Goal: Information Seeking & Learning: Learn about a topic

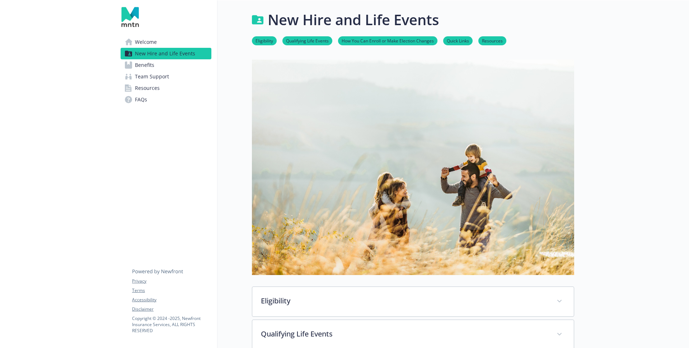
click at [140, 63] on span "Benefits" at bounding box center [144, 64] width 19 height 11
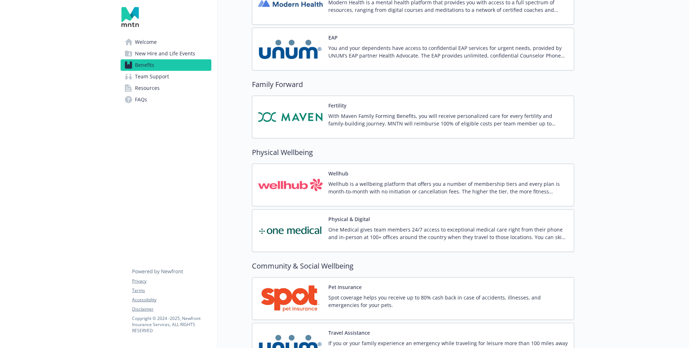
scroll to position [1394, 0]
click at [324, 121] on div "Fertility With Maven Family Forming Benefits, you will receive personalized car…" at bounding box center [413, 116] width 310 height 31
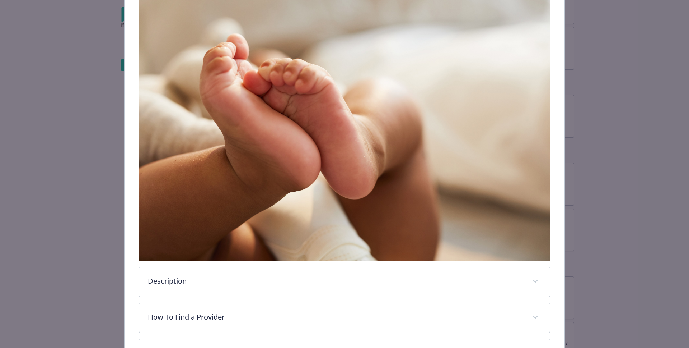
scroll to position [196, 0]
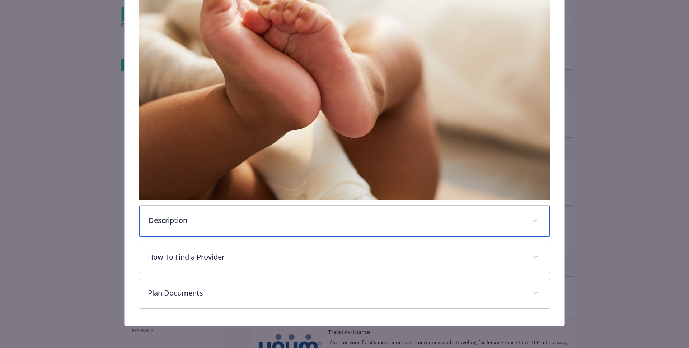
click at [186, 223] on p "Description" at bounding box center [336, 220] width 375 height 11
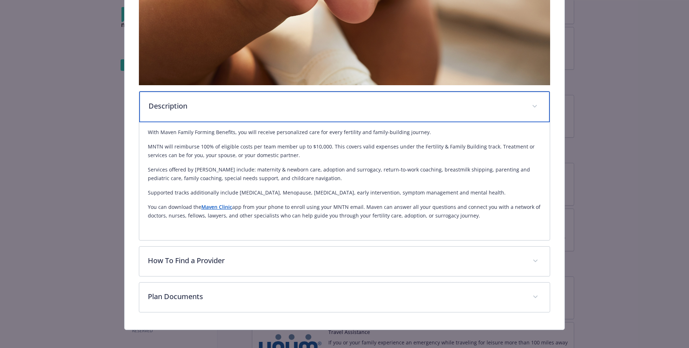
scroll to position [316, 0]
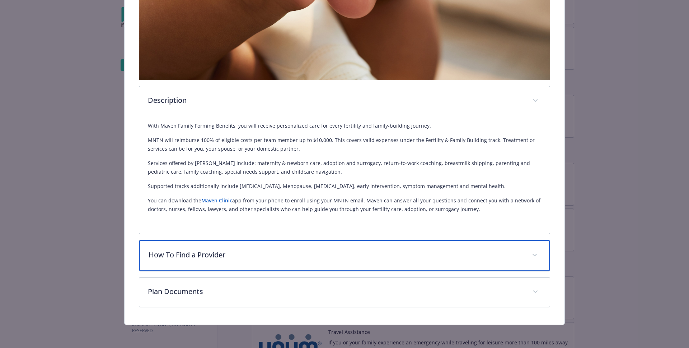
click at [182, 255] on p "How To Find a Provider" at bounding box center [336, 254] width 375 height 11
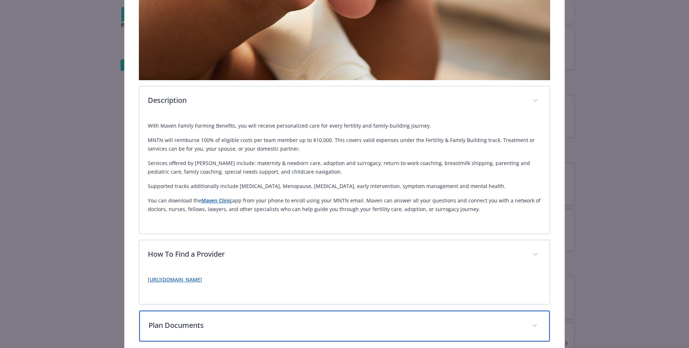
click at [191, 325] on p "Plan Documents" at bounding box center [336, 325] width 375 height 11
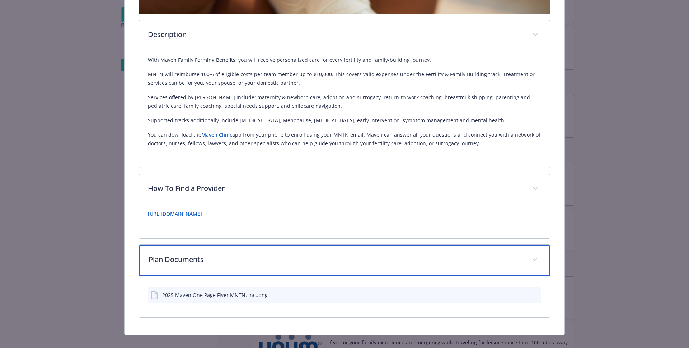
scroll to position [392, 0]
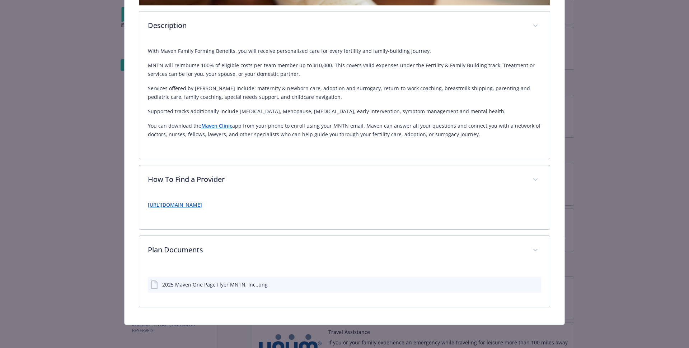
click at [193, 287] on div "2025 Maven One Page Flyer MNTN, Inc..png" at bounding box center [215, 284] width 106 height 8
click at [534, 283] on icon "preview file" at bounding box center [534, 283] width 6 height 5
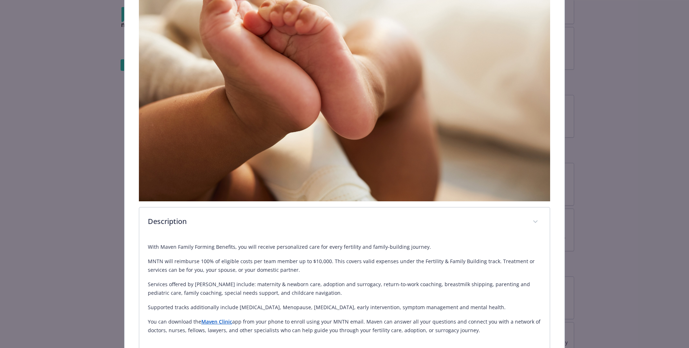
scroll to position [196, 0]
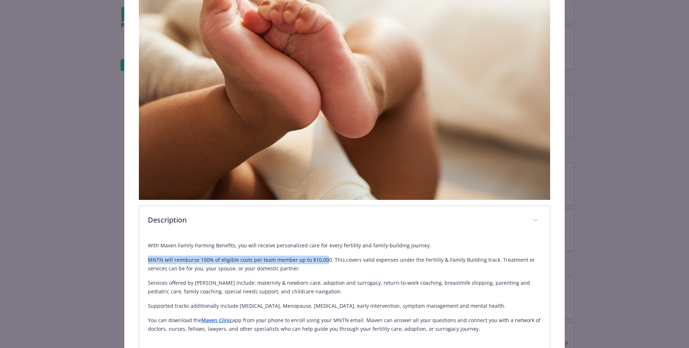
drag, startPoint x: 147, startPoint y: 259, endPoint x: 324, endPoint y: 260, distance: 177.7
click at [324, 260] on div "With Maven Family Forming Benefits, you will receive personalized care for ever…" at bounding box center [344, 294] width 411 height 118
copy p "MNTN will reimburse 100% of eligible costs per team member up to $10,000"
